Goal: Task Accomplishment & Management: Complete application form

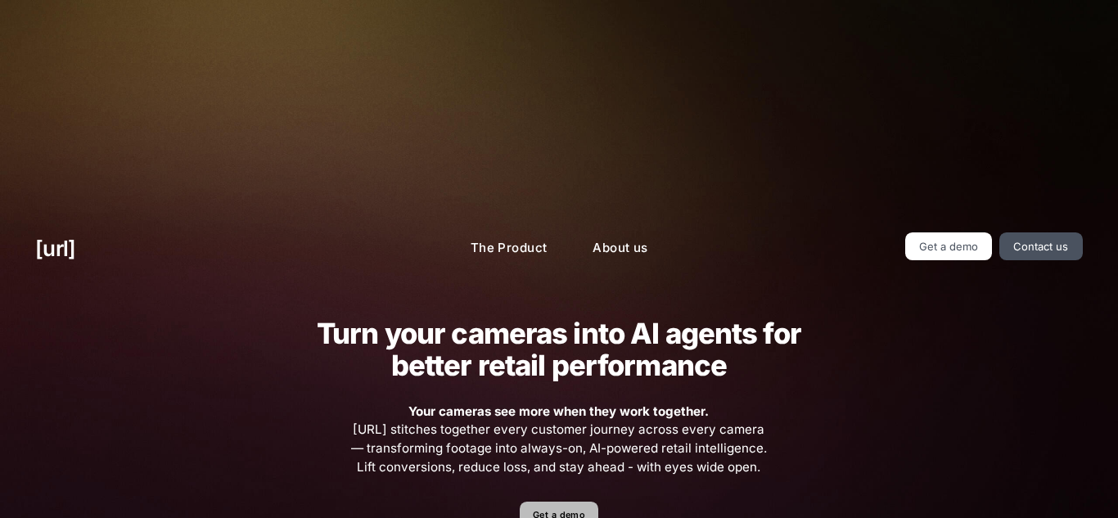
click at [559, 502] on link "Get a demo" at bounding box center [559, 516] width 78 height 29
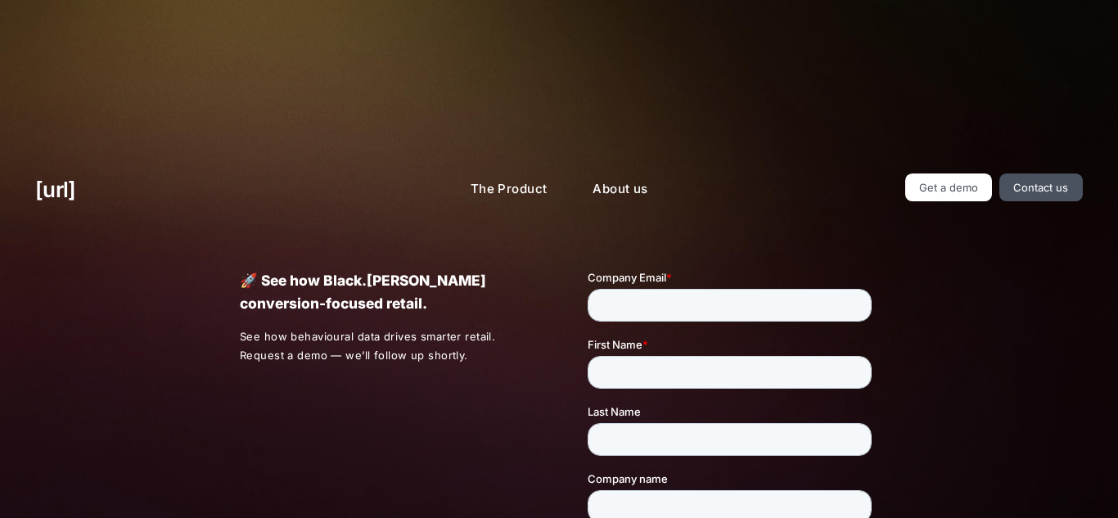
scroll to position [53, 0]
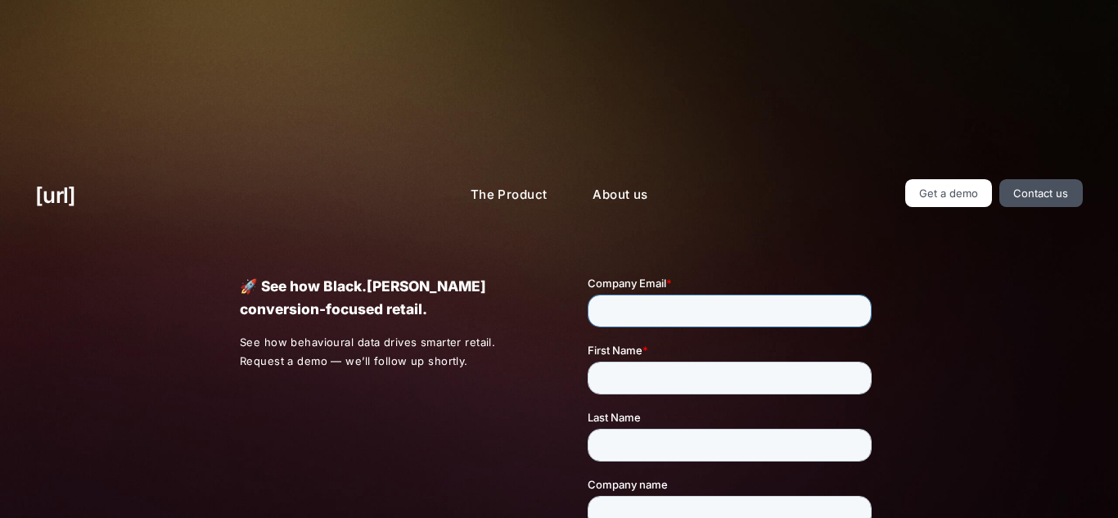
click at [627, 298] on input "Company Email *" at bounding box center [729, 310] width 284 height 33
click at [638, 301] on input "Company Email *" at bounding box center [729, 310] width 284 height 33
type input "*"
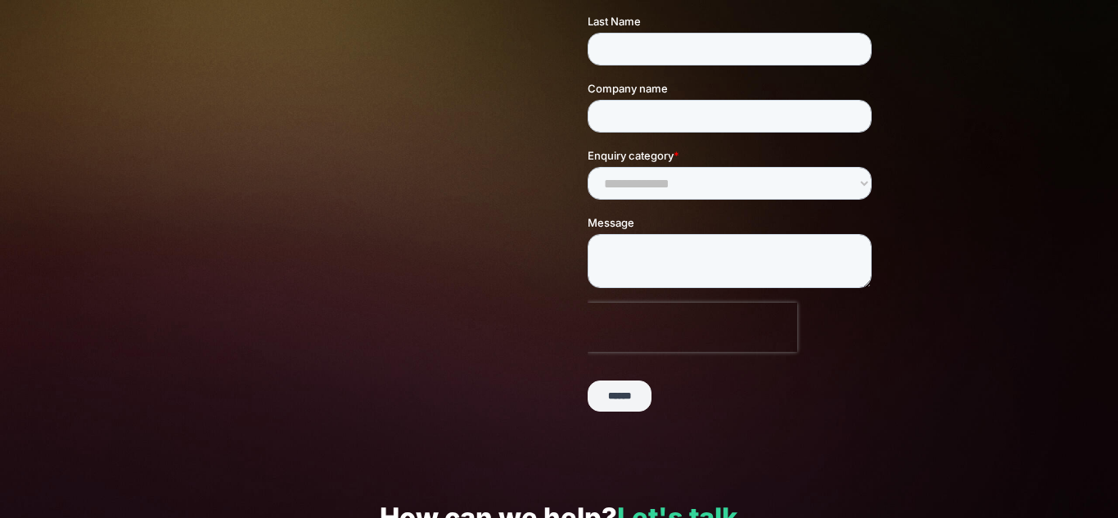
click at [603, 399] on input "******" at bounding box center [619, 395] width 64 height 31
